Goal: Task Accomplishment & Management: Use online tool/utility

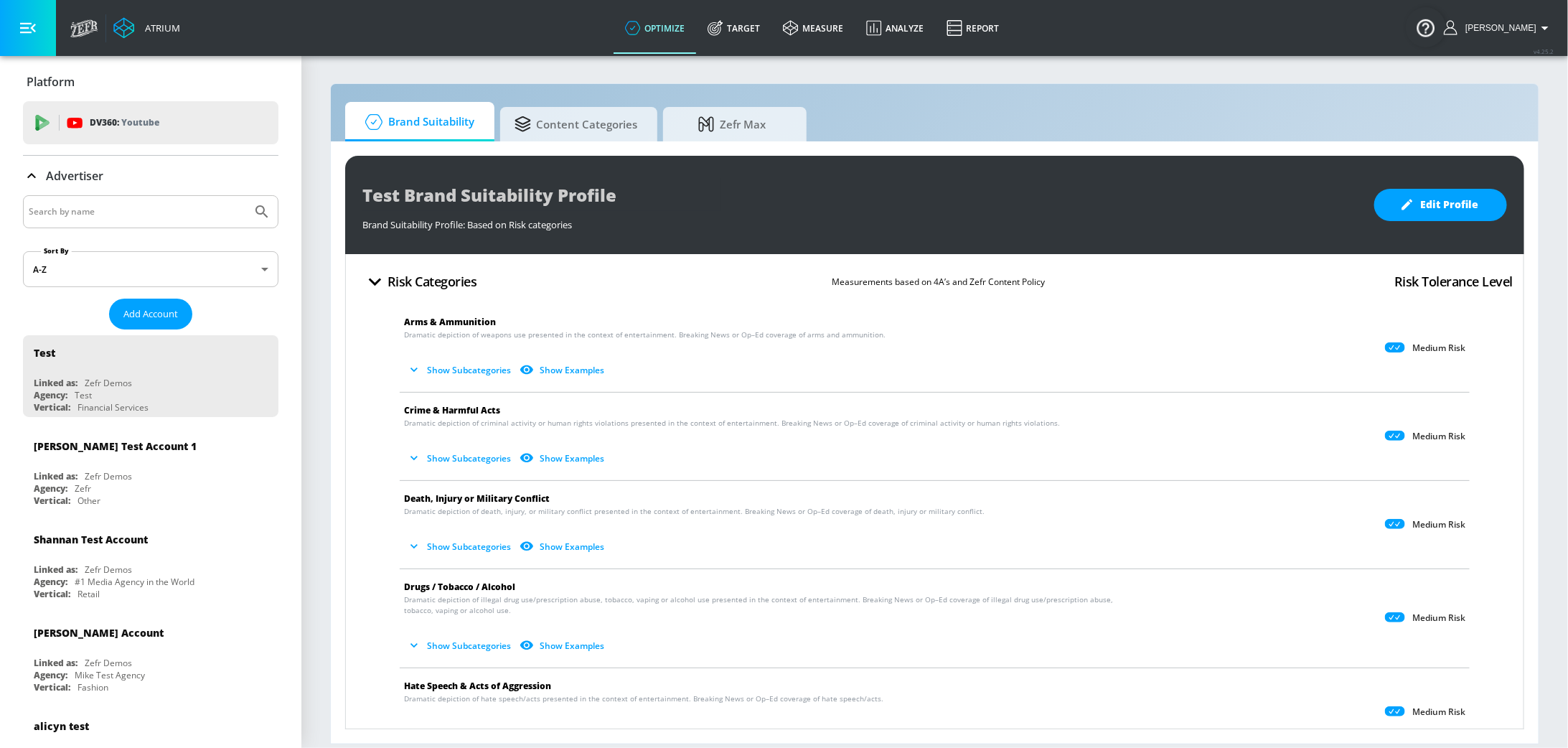
click at [147, 214] on input "Search by name" at bounding box center [137, 211] width 217 height 19
type input "hinge"
click at [246, 196] on button "Submit Search" at bounding box center [262, 211] width 32 height 32
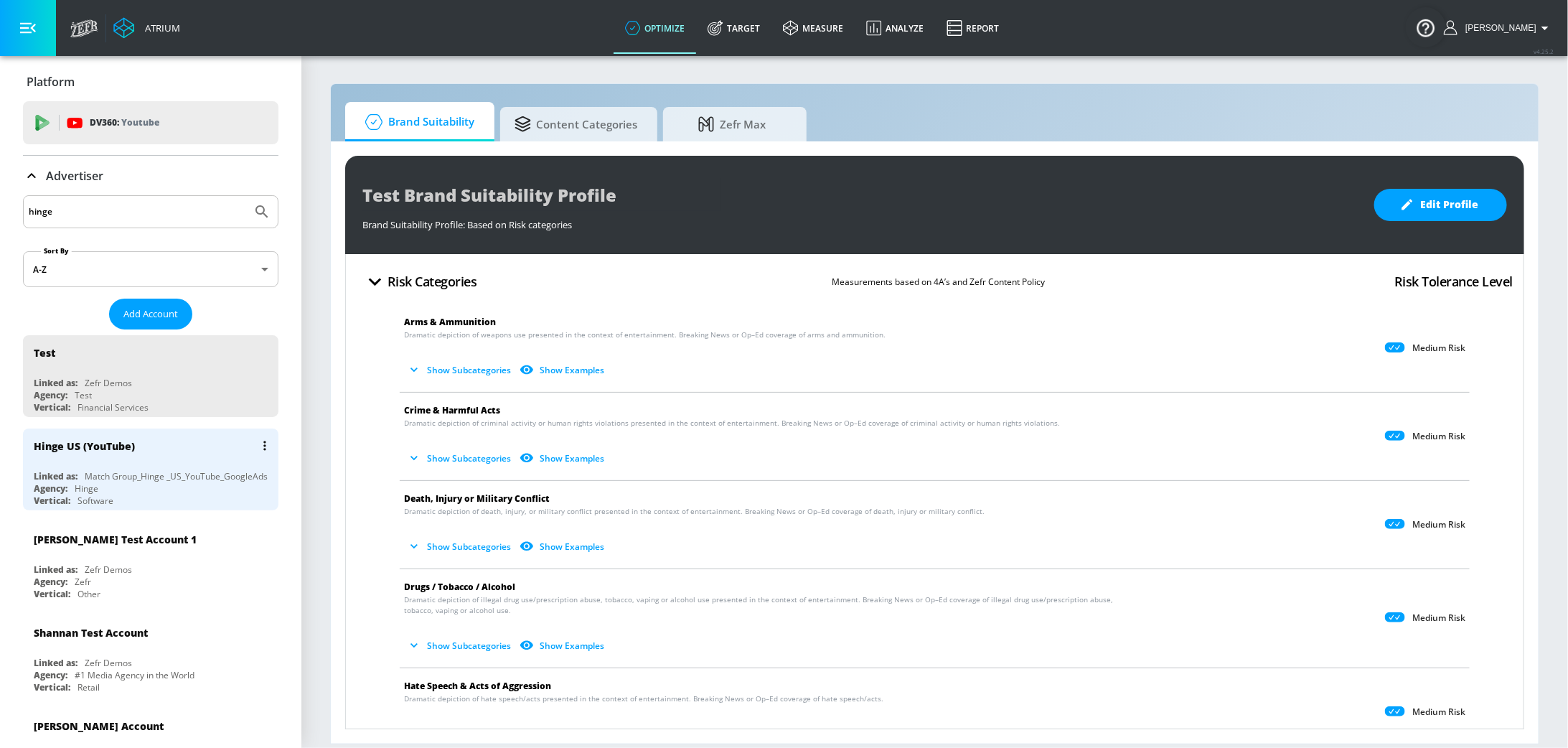
click at [134, 465] on div "Hinge US (YouTube) Linked as: Match Group_Hinge _US_YouTube_GoogleAds Agency: H…" at bounding box center [150, 470] width 255 height 82
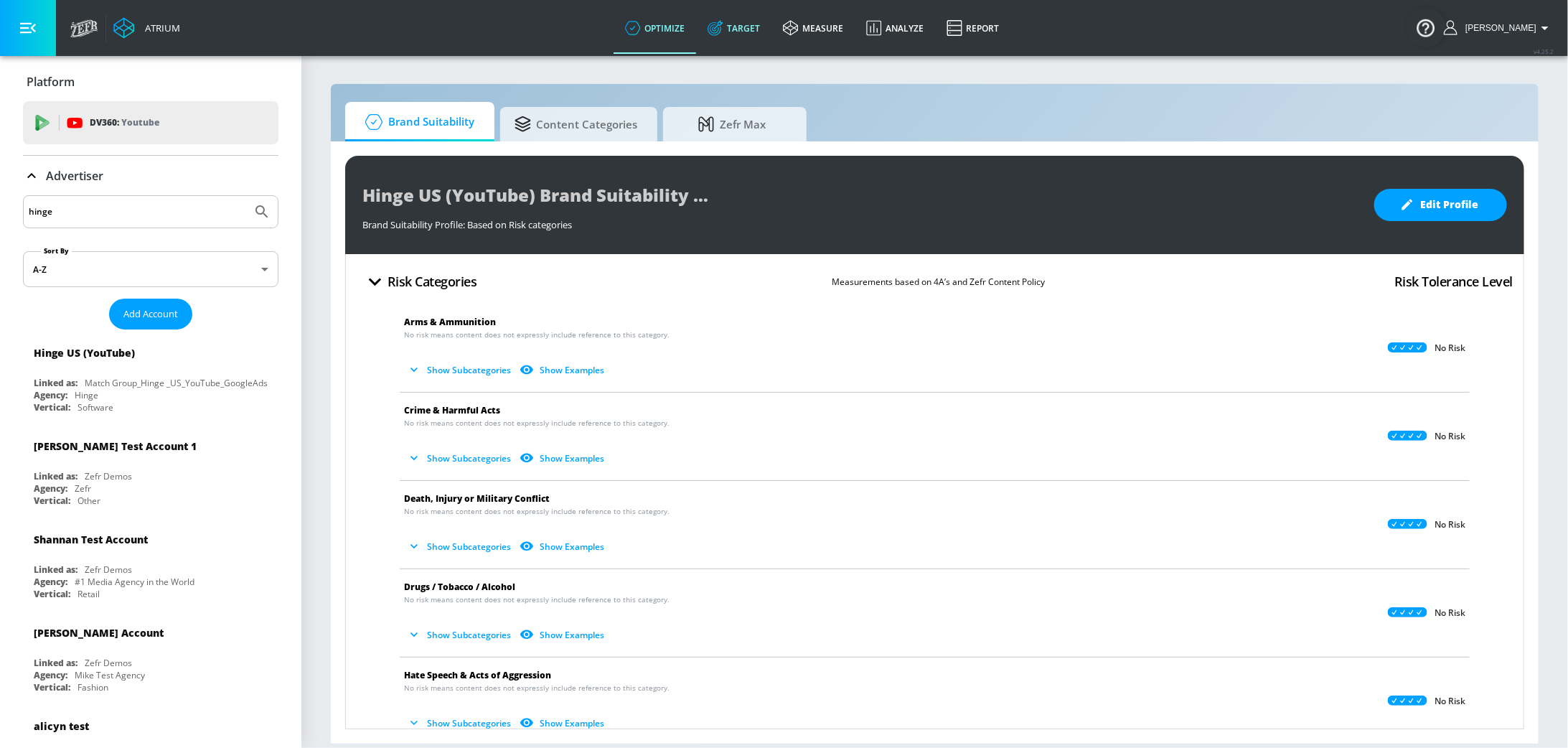
click at [749, 39] on link "Target" at bounding box center [733, 28] width 75 height 52
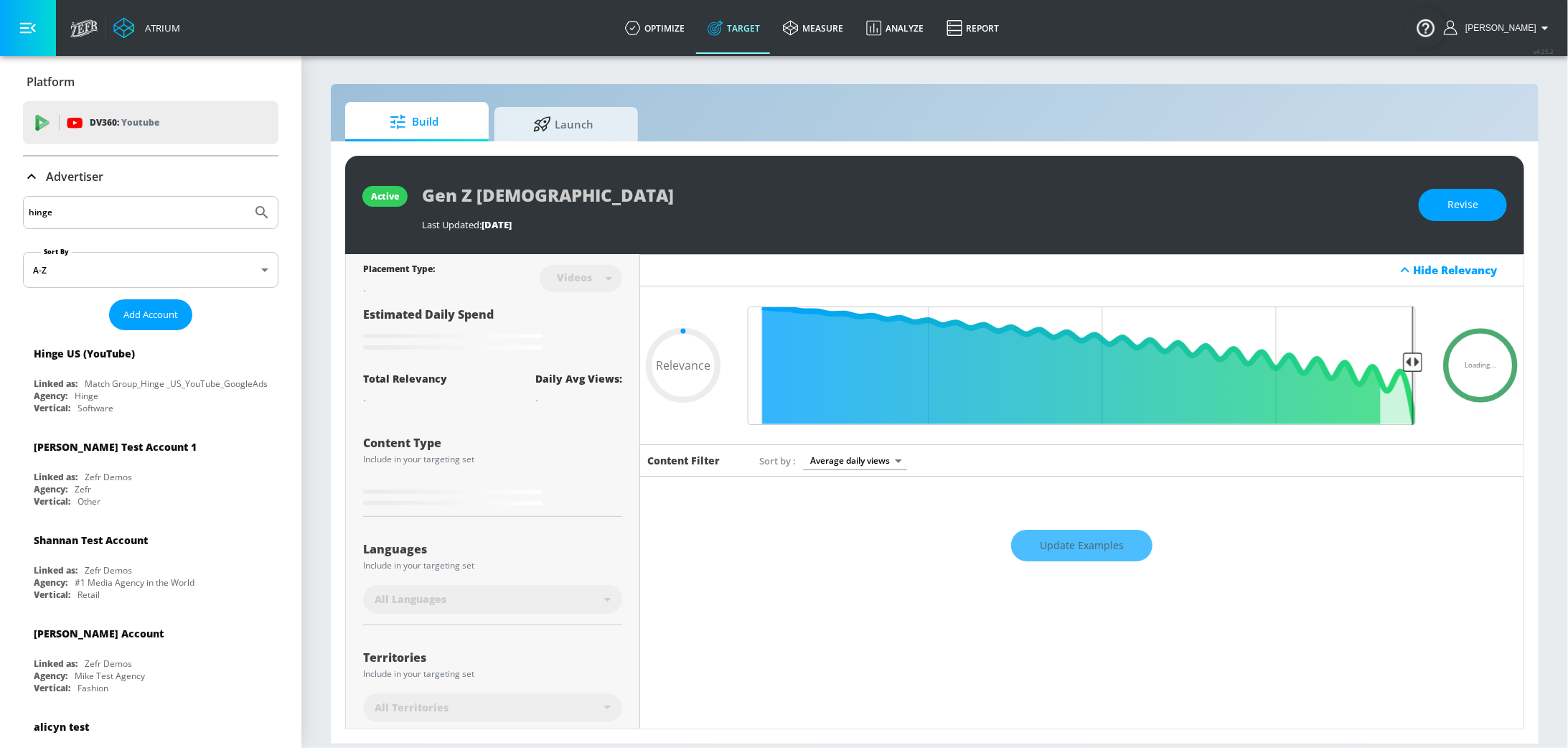
type input "0.05"
click at [576, 129] on span "Launch" at bounding box center [564, 122] width 109 height 35
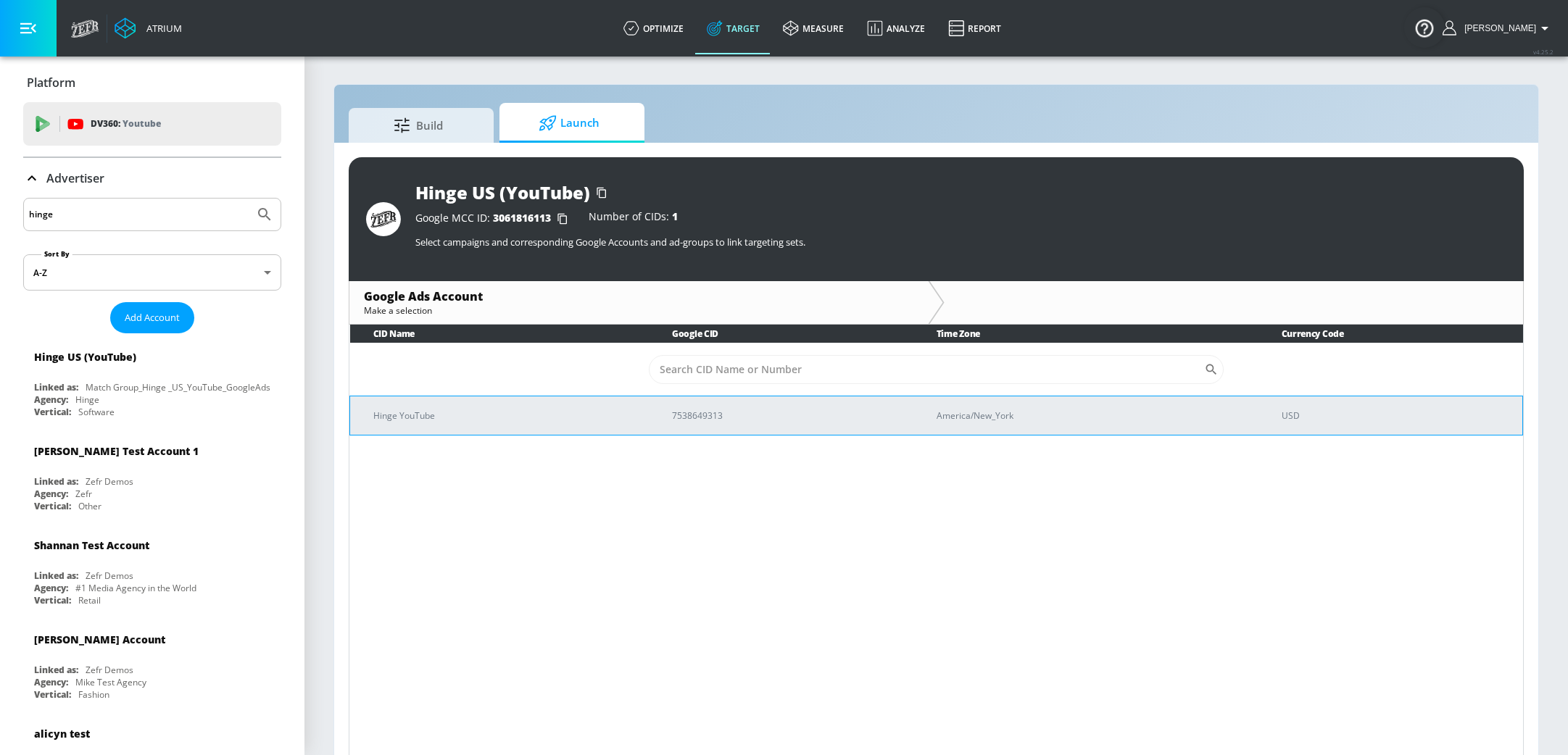
click at [539, 412] on p "Hinge YouTube" at bounding box center [505, 415] width 264 height 15
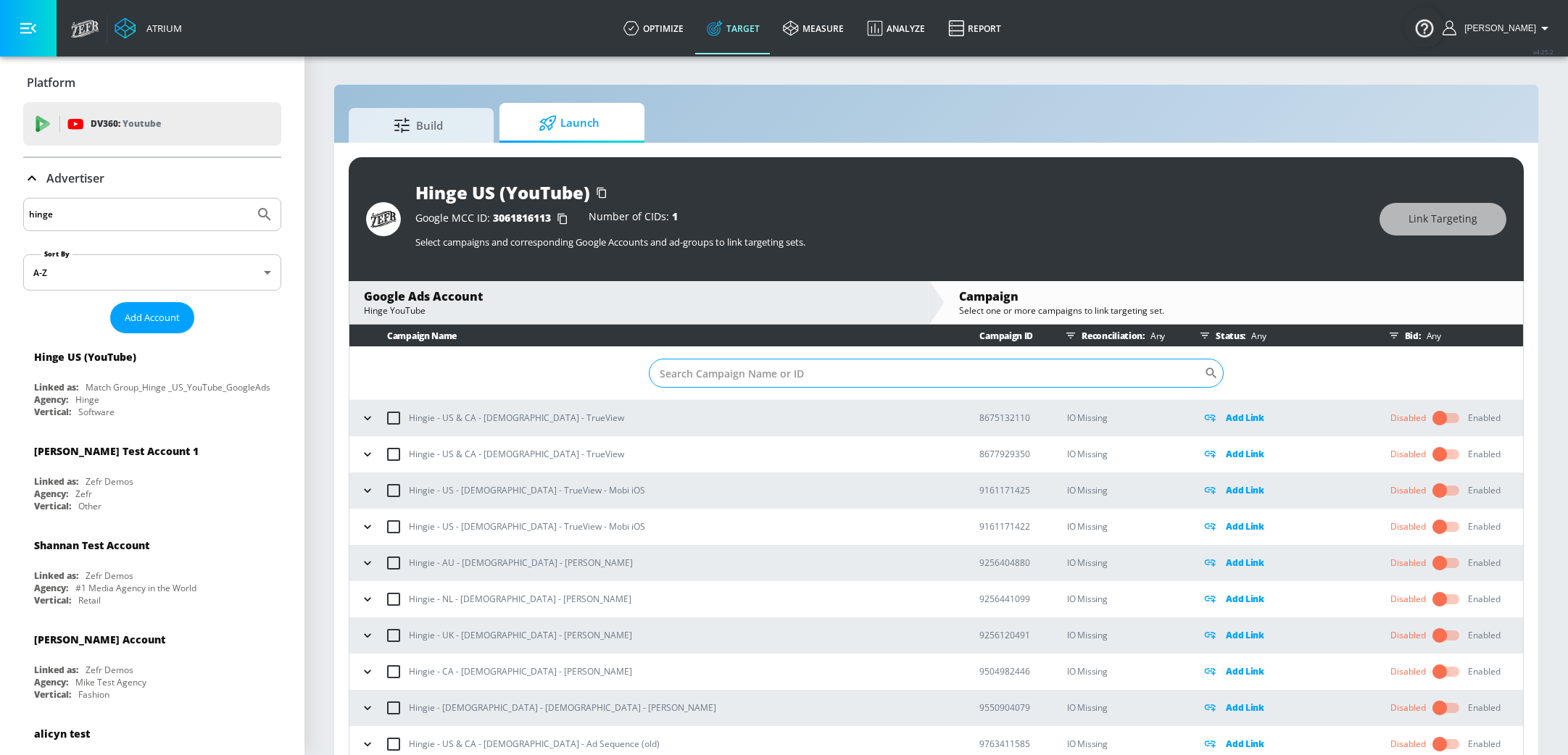
click at [750, 375] on input "Sort By" at bounding box center [927, 373] width 556 height 29
paste input "22993040616"
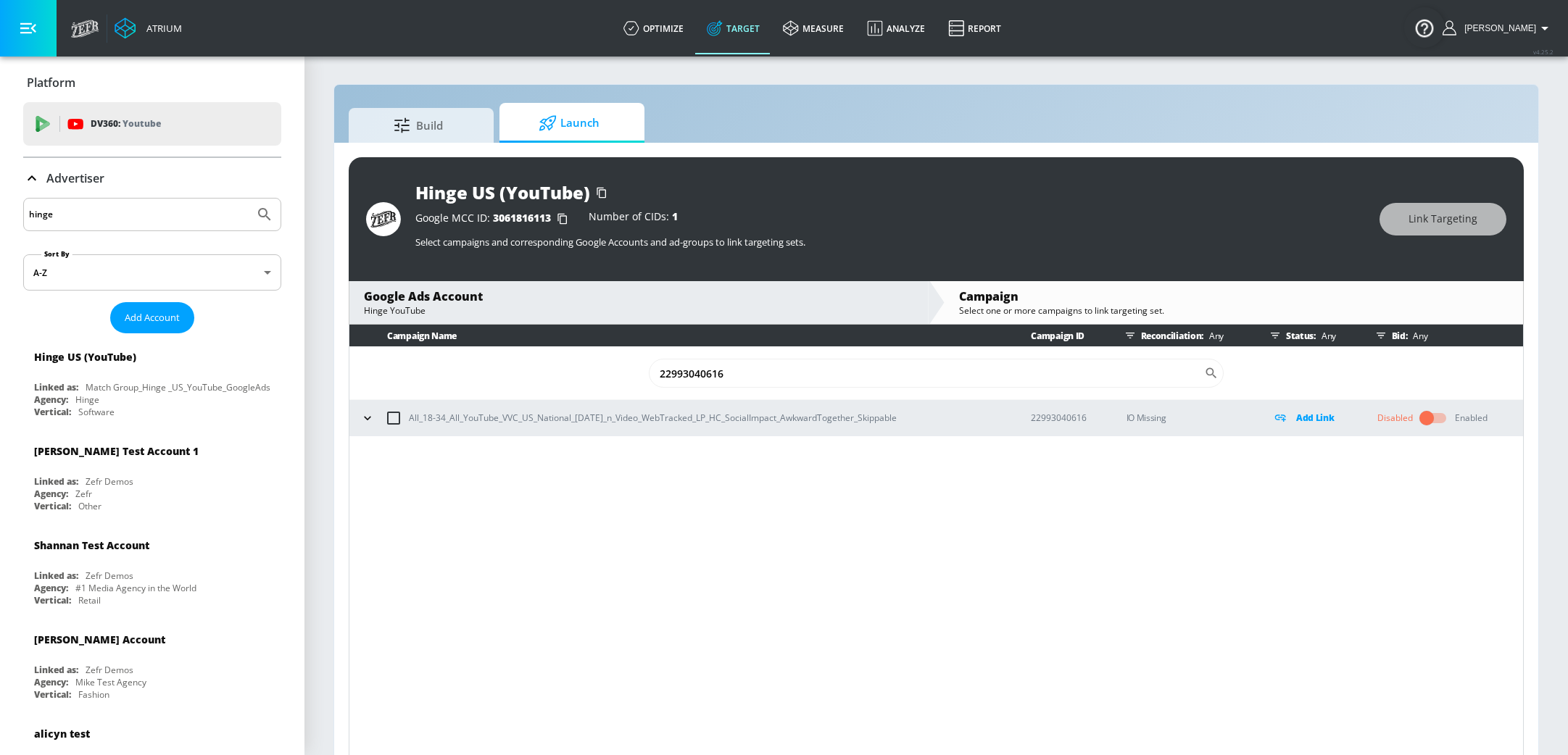
type input "22993040616"
click at [362, 417] on icon "button" at bounding box center [367, 418] width 15 height 15
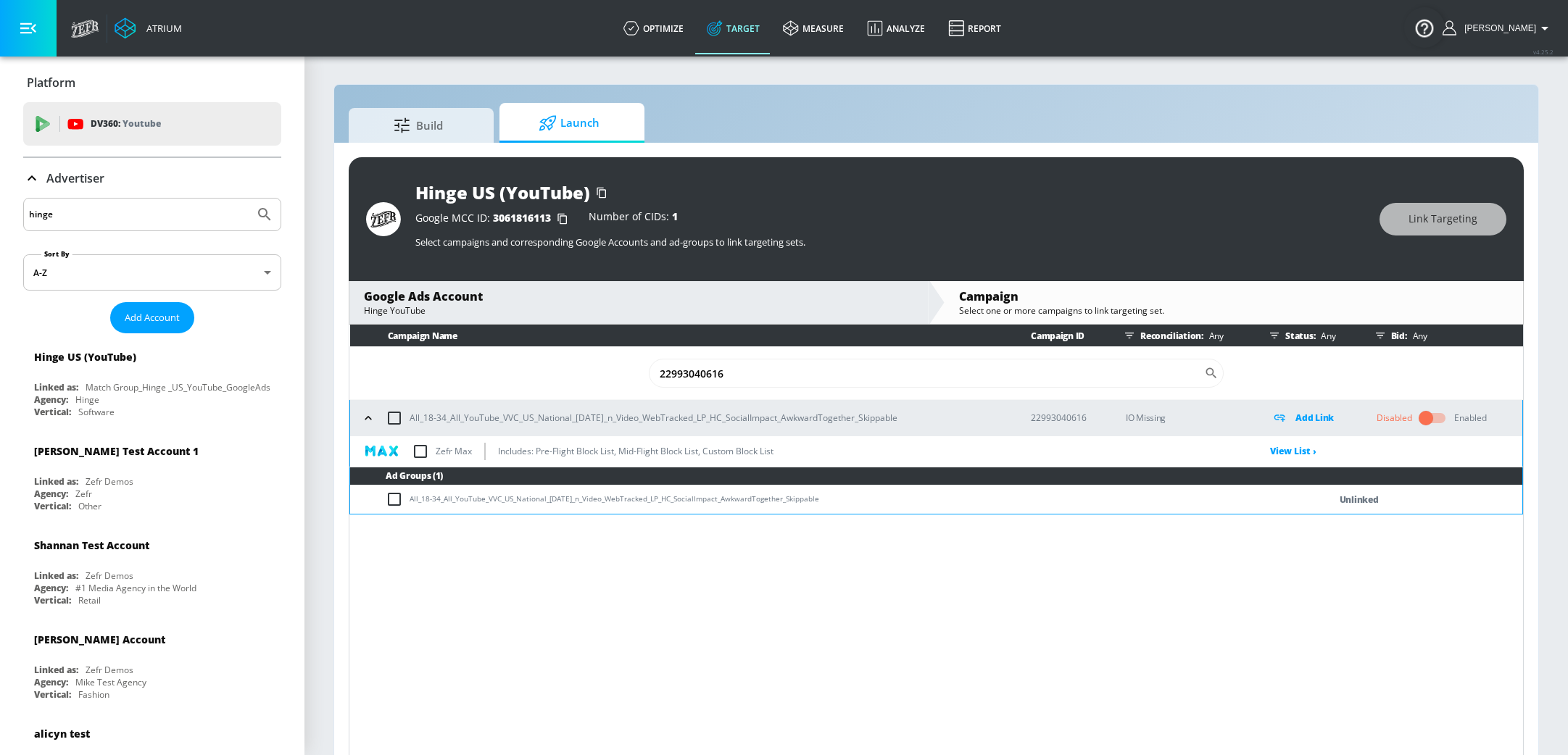
click at [425, 456] on input "checkbox" at bounding box center [421, 452] width 31 height 30
checkbox input "true"
